Goal: Find specific page/section: Find specific page/section

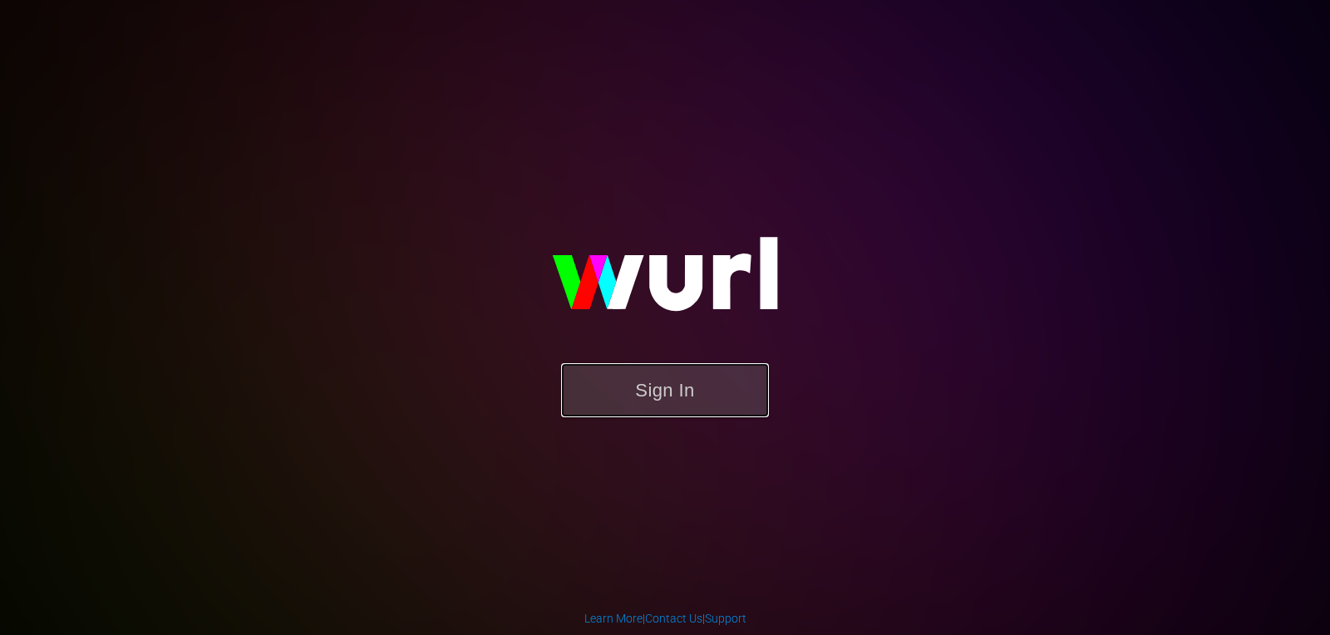
click at [677, 372] on button "Sign In" at bounding box center [665, 390] width 208 height 54
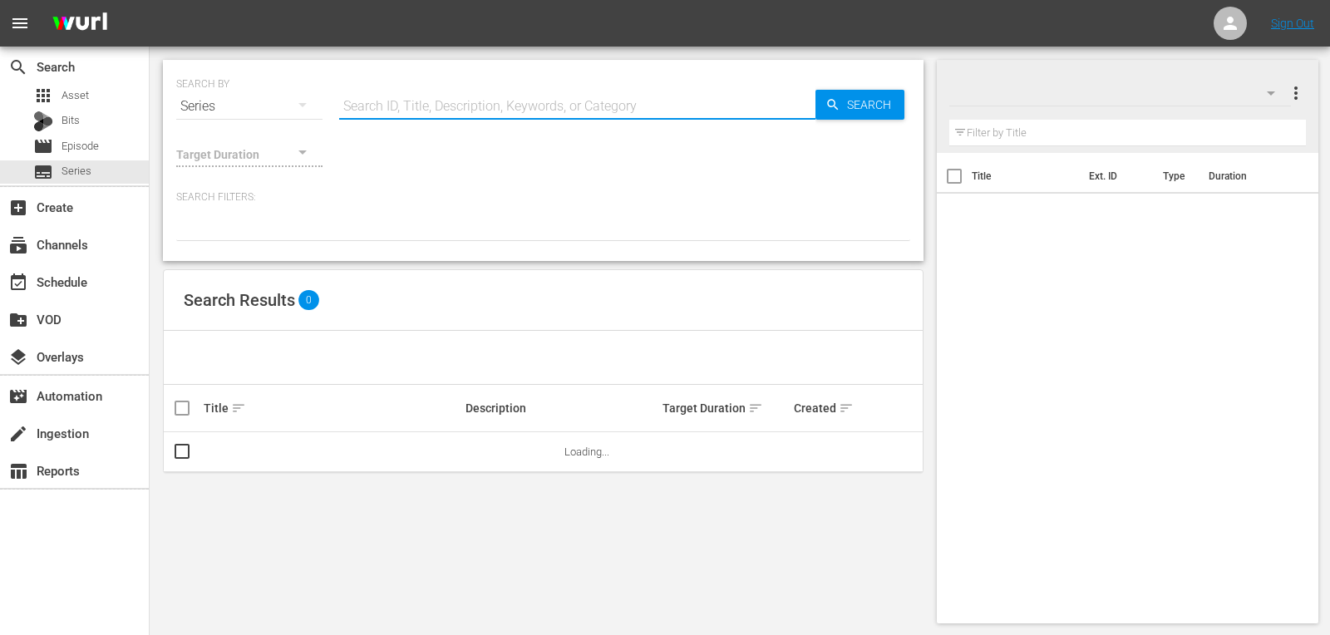
click at [465, 111] on input "text" at bounding box center [577, 106] width 476 height 40
type input "Miami SWAT"
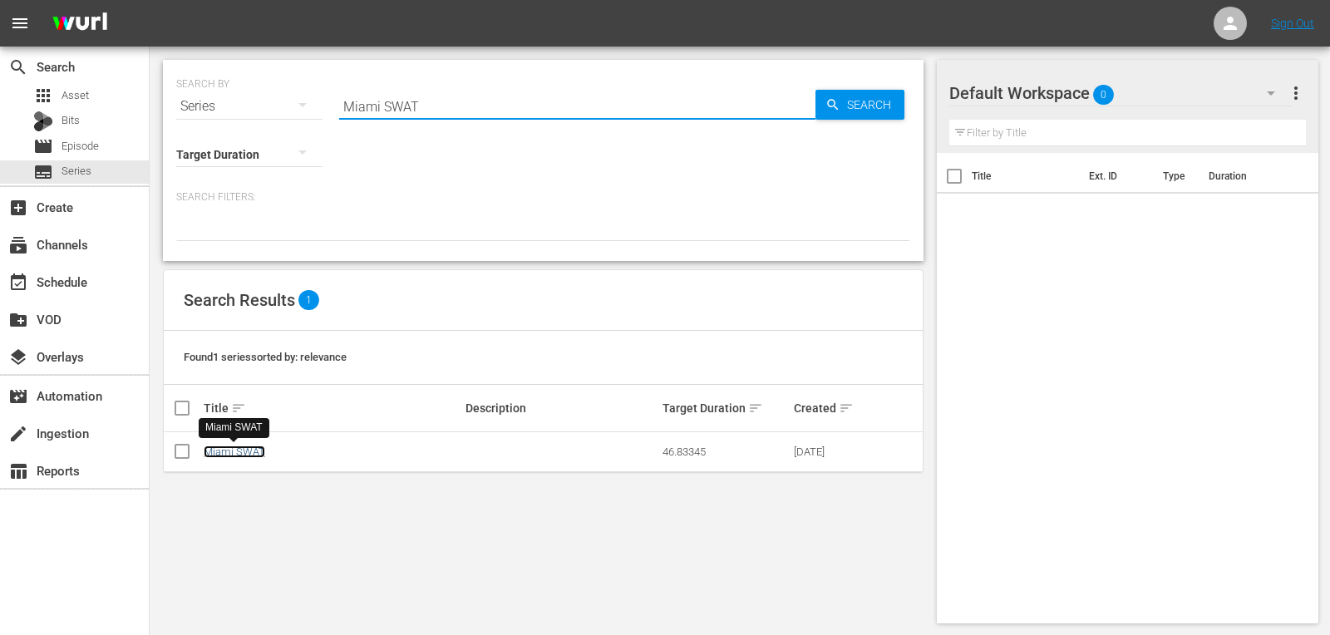
click at [237, 451] on link "Miami SWAT" at bounding box center [235, 452] width 62 height 12
